Goal: Go to known website: Go to known website

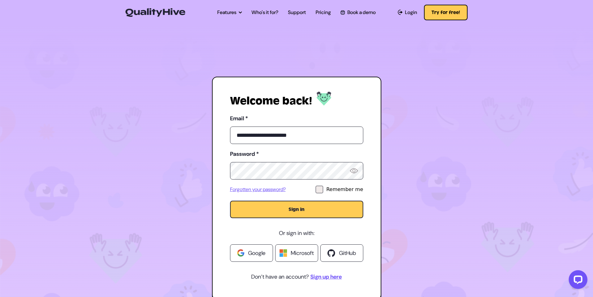
type input "**********"
click at [230, 200] on button "Sign in" at bounding box center [296, 208] width 133 height 17
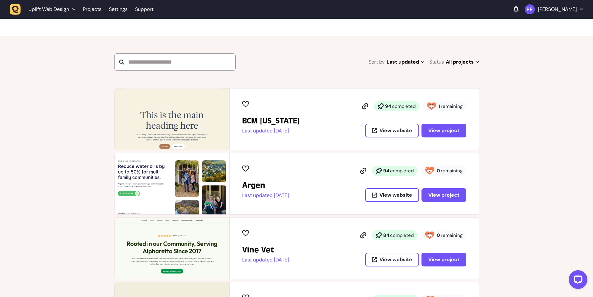
scroll to position [62, 0]
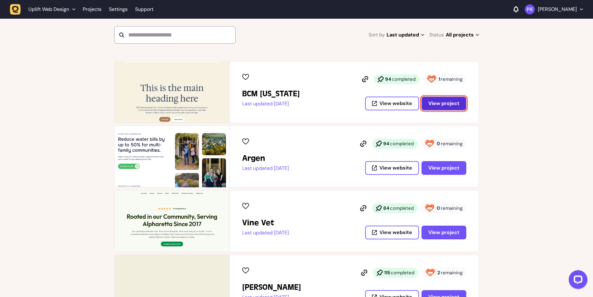
click at [444, 105] on span "View project" at bounding box center [443, 103] width 31 height 7
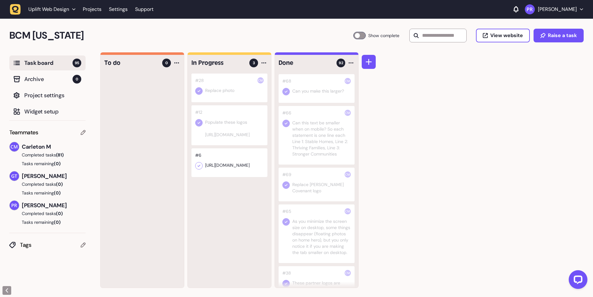
scroll to position [498, 0]
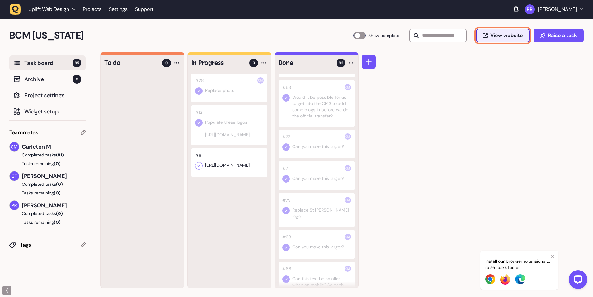
click at [512, 37] on span "View website" at bounding box center [506, 35] width 33 height 5
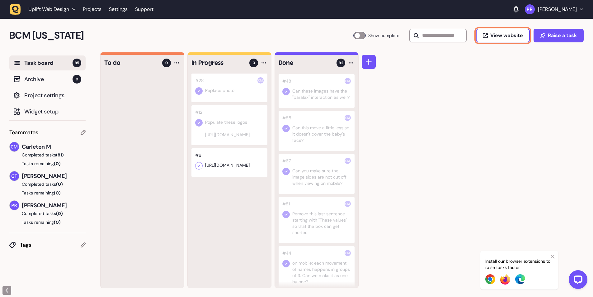
scroll to position [996, 0]
